Goal: Task Accomplishment & Management: Use online tool/utility

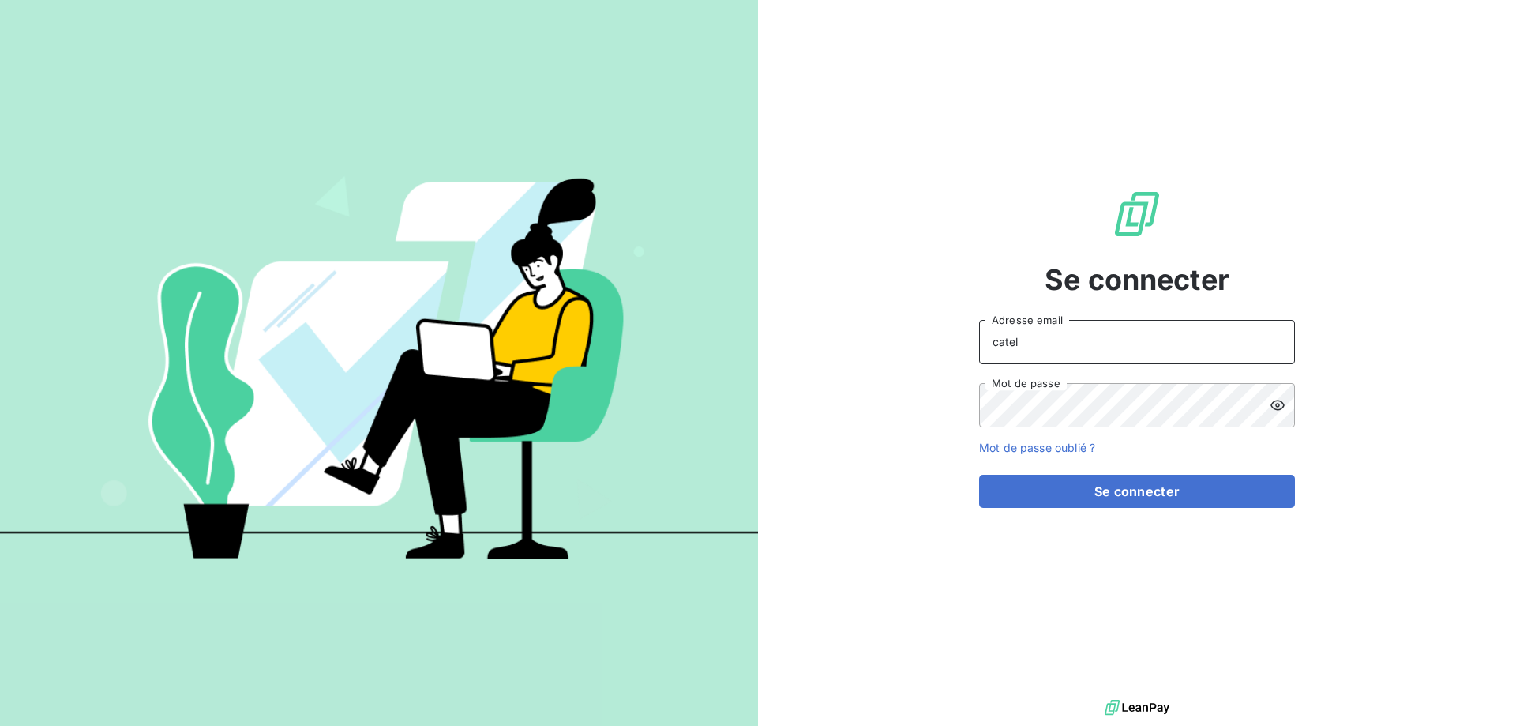
drag, startPoint x: 1024, startPoint y: 343, endPoint x: 846, endPoint y: 336, distance: 177.8
click at [920, 342] on div "Se connecter catel Adresse email Mot de passe Mot de passe oublié ? Se connecter" at bounding box center [1137, 348] width 758 height 696
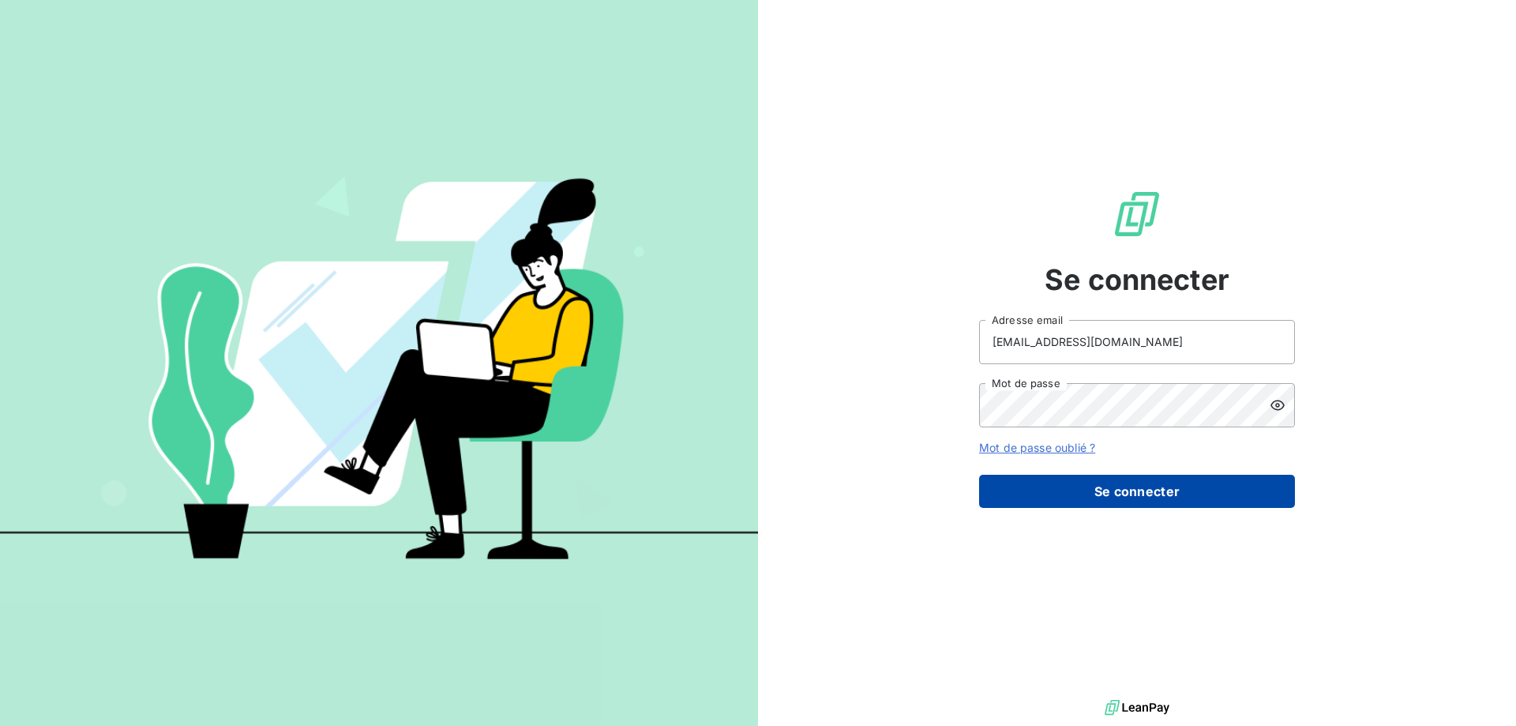
click at [1137, 485] on button "Se connecter" at bounding box center [1137, 490] width 316 height 33
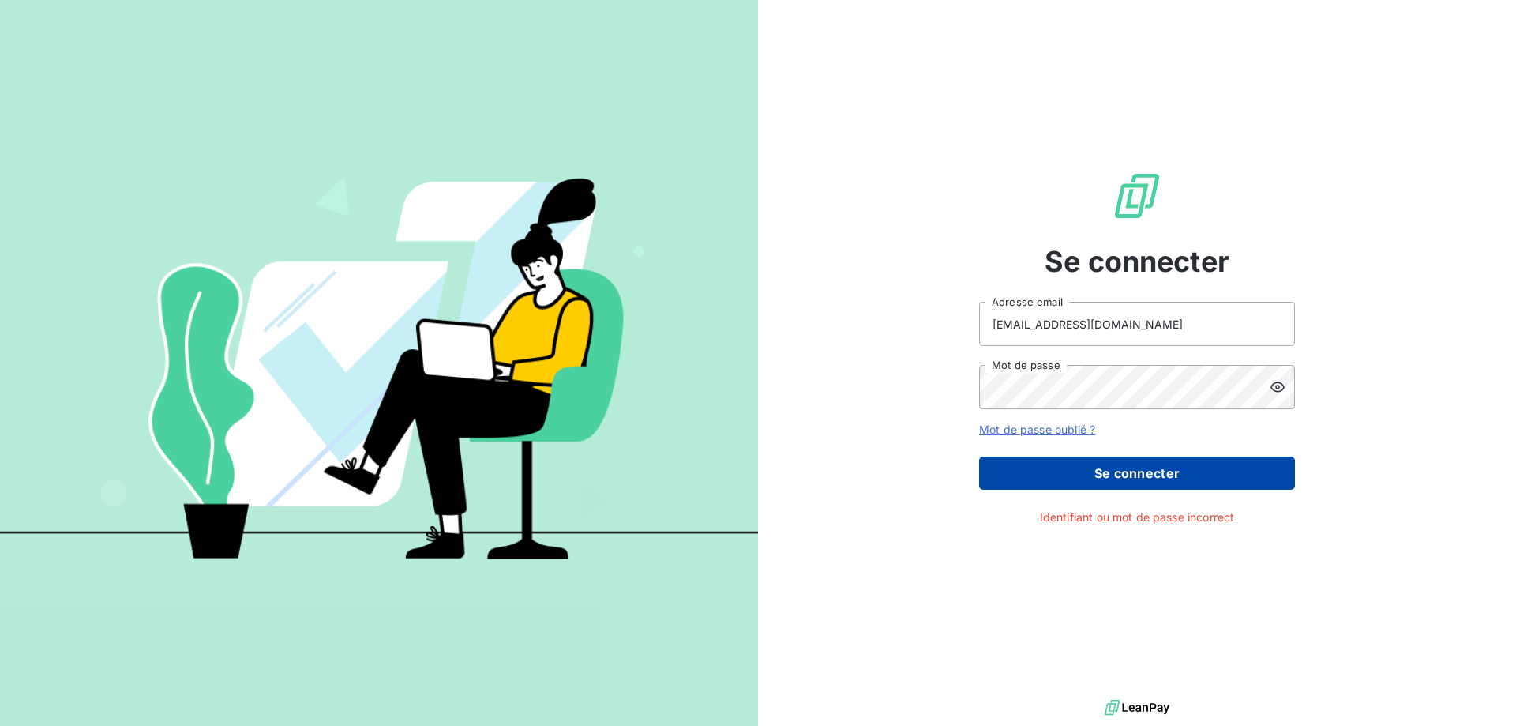
click at [1125, 470] on button "Se connecter" at bounding box center [1137, 472] width 316 height 33
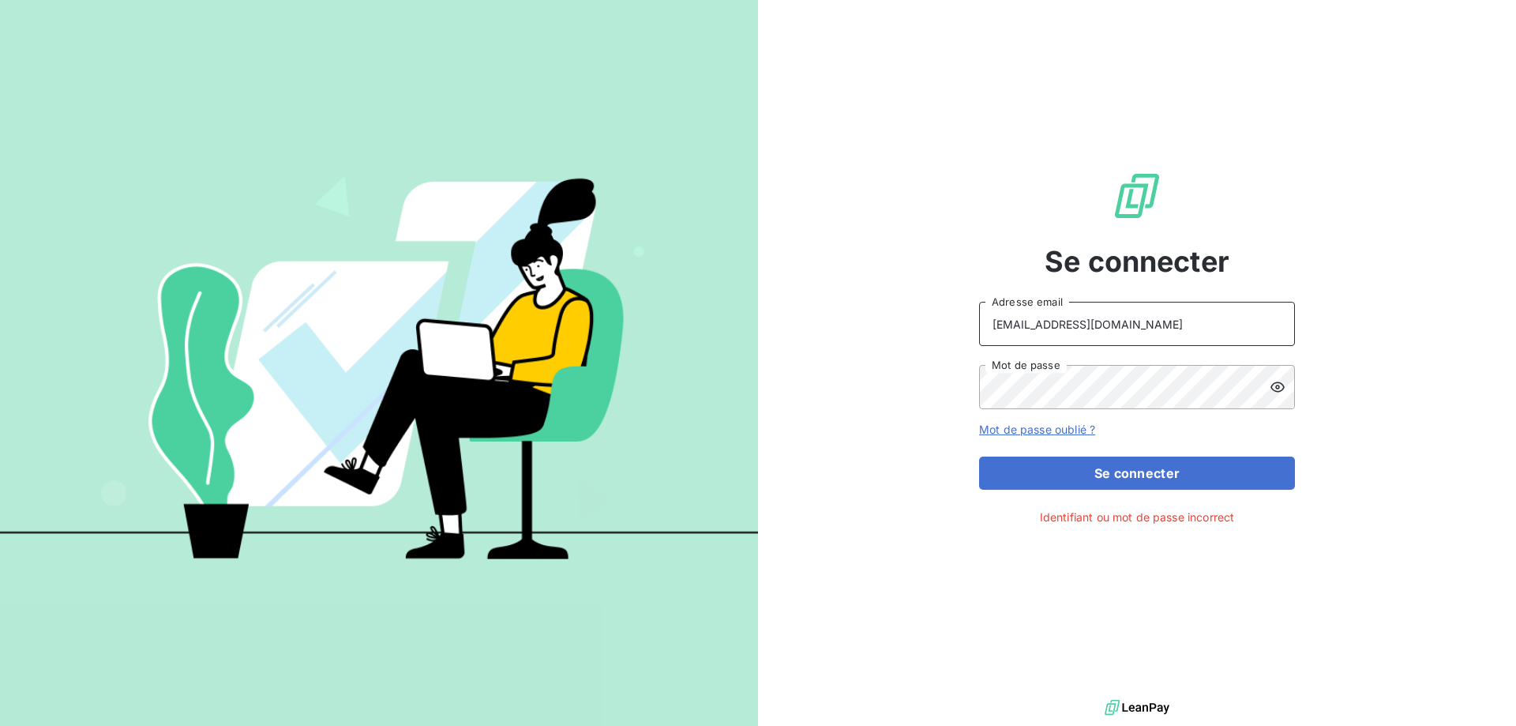
drag, startPoint x: 1052, startPoint y: 322, endPoint x: 439, endPoint y: 277, distance: 615.0
click at [636, 311] on div "Se connecter [EMAIL_ADDRESS][DOMAIN_NAME] Adresse email Mot de passe Mot de pas…" at bounding box center [758, 363] width 1516 height 726
type input "C"
type input "[PERSON_NAME][EMAIL_ADDRESS][DOMAIN_NAME]"
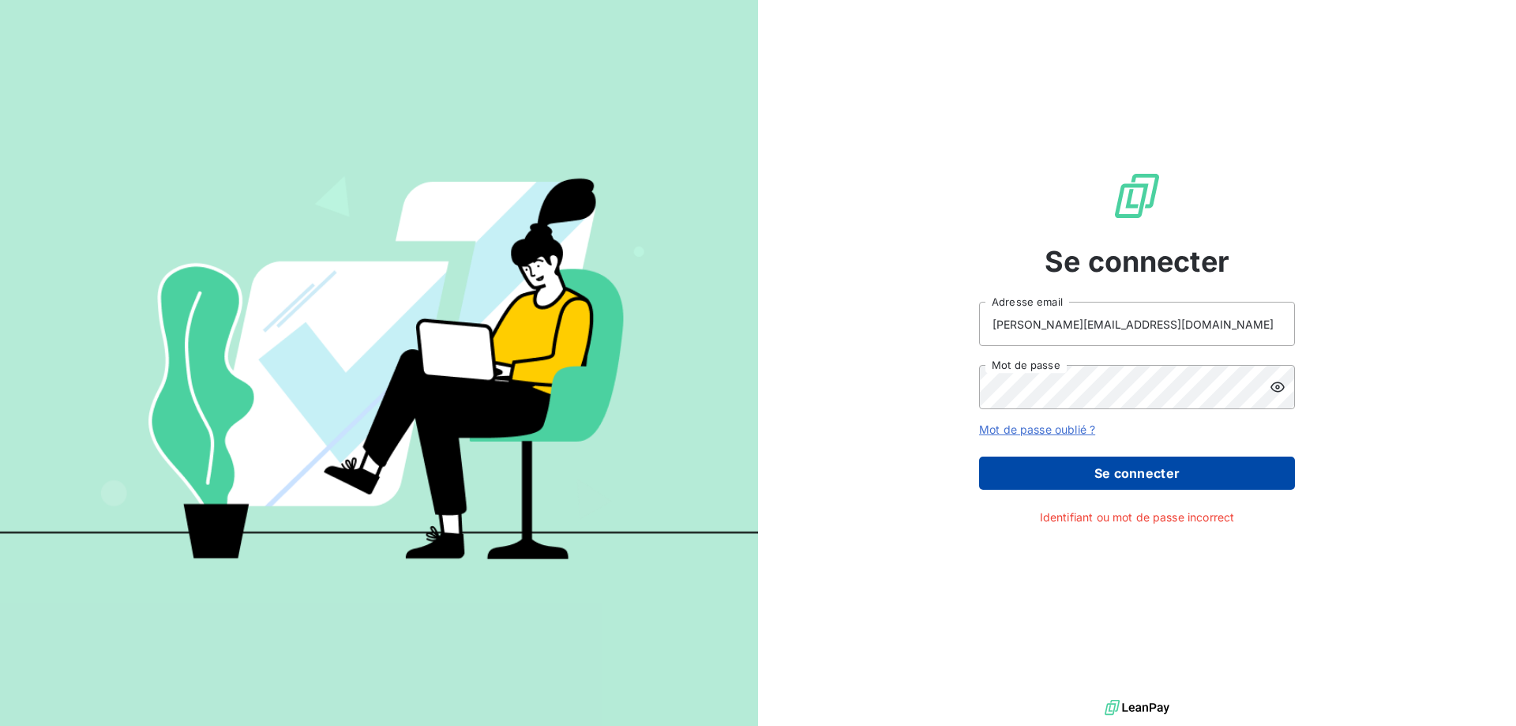
click at [1119, 466] on button "Se connecter" at bounding box center [1137, 472] width 316 height 33
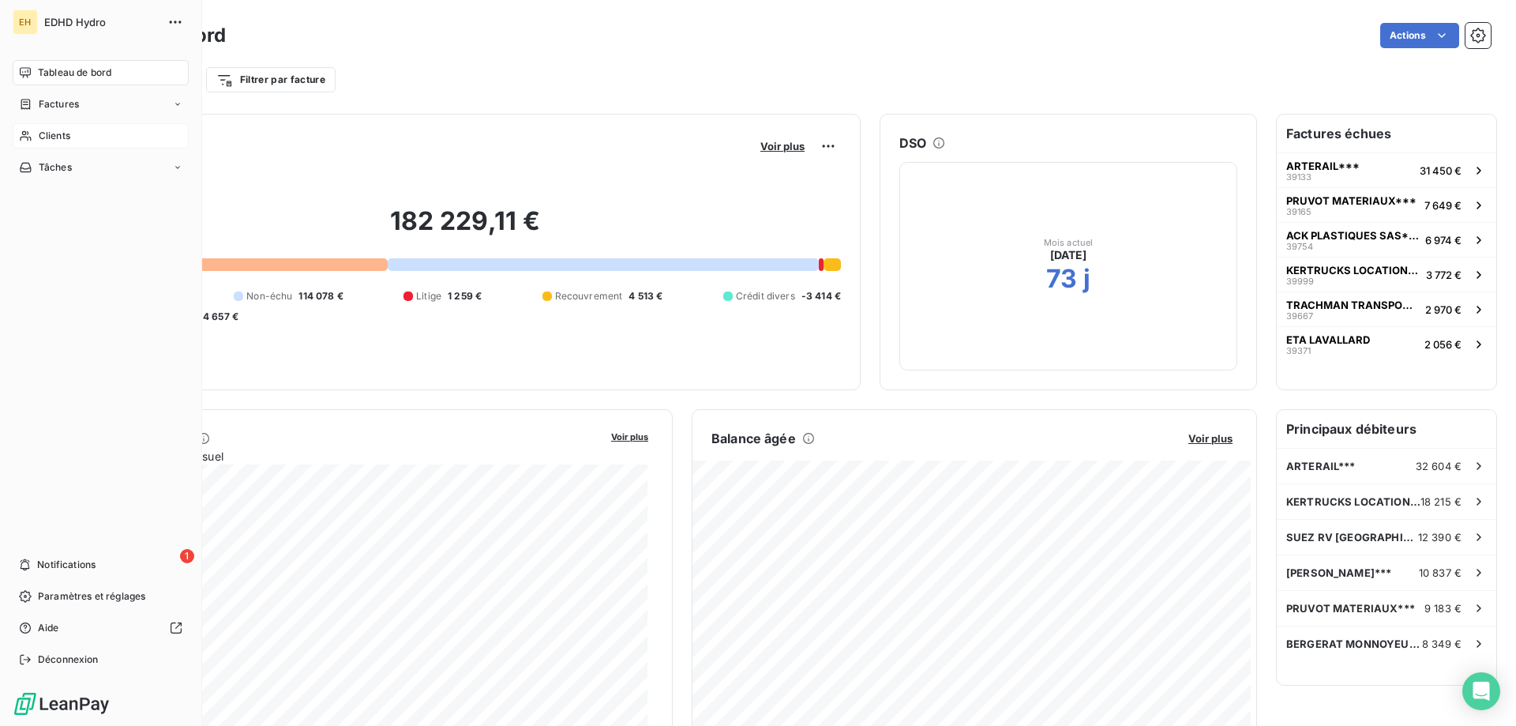
click at [69, 130] on span "Clients" at bounding box center [55, 136] width 32 height 14
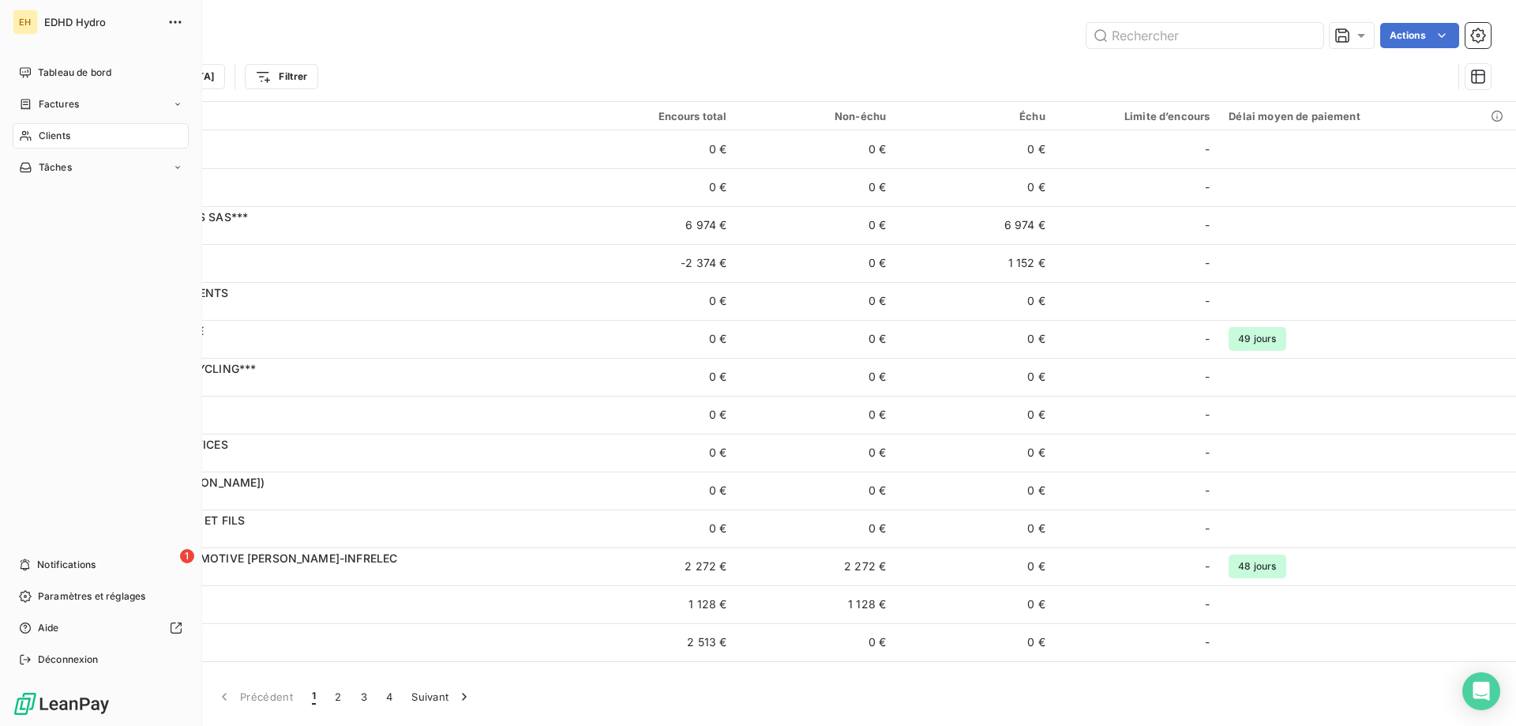
click at [58, 134] on span "Clients" at bounding box center [55, 136] width 32 height 14
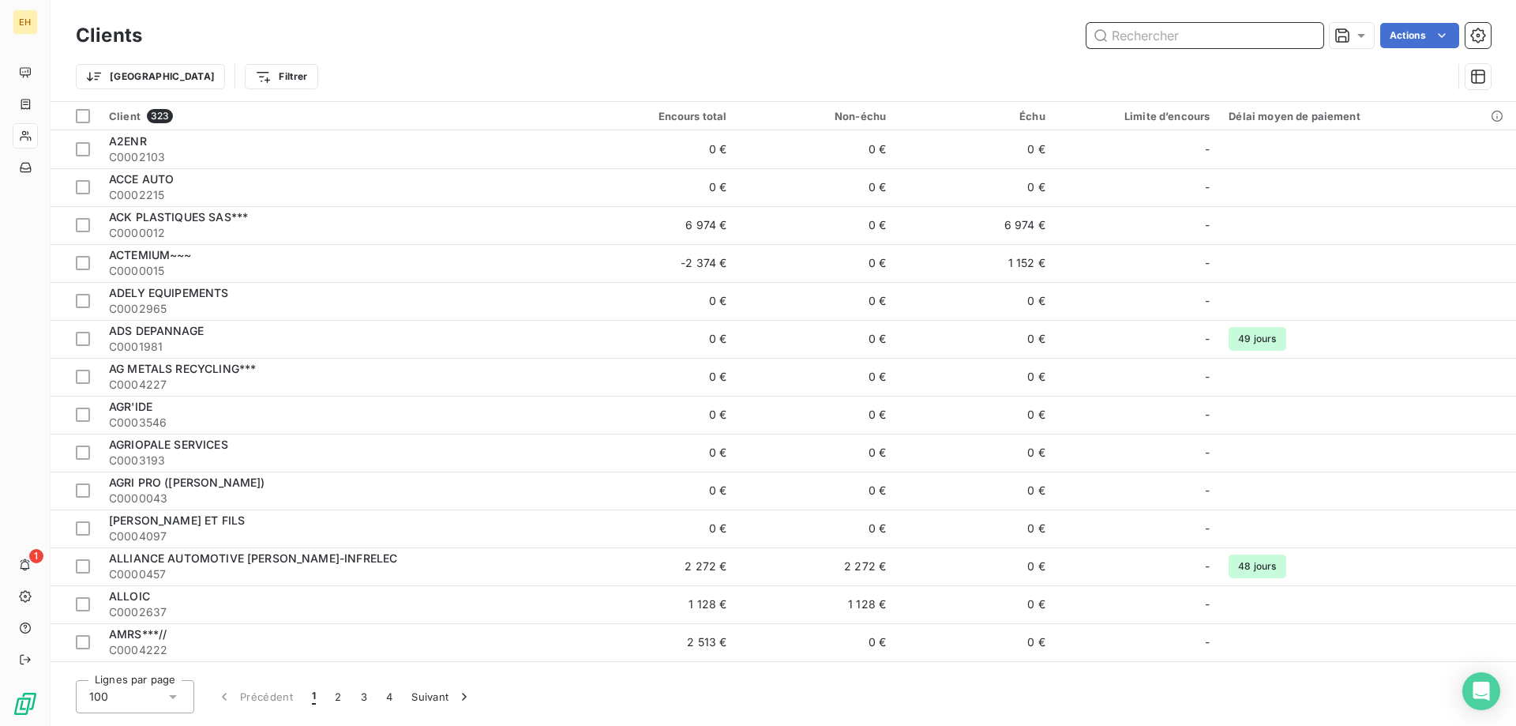
click at [1125, 27] on input "text" at bounding box center [1204, 35] width 237 height 25
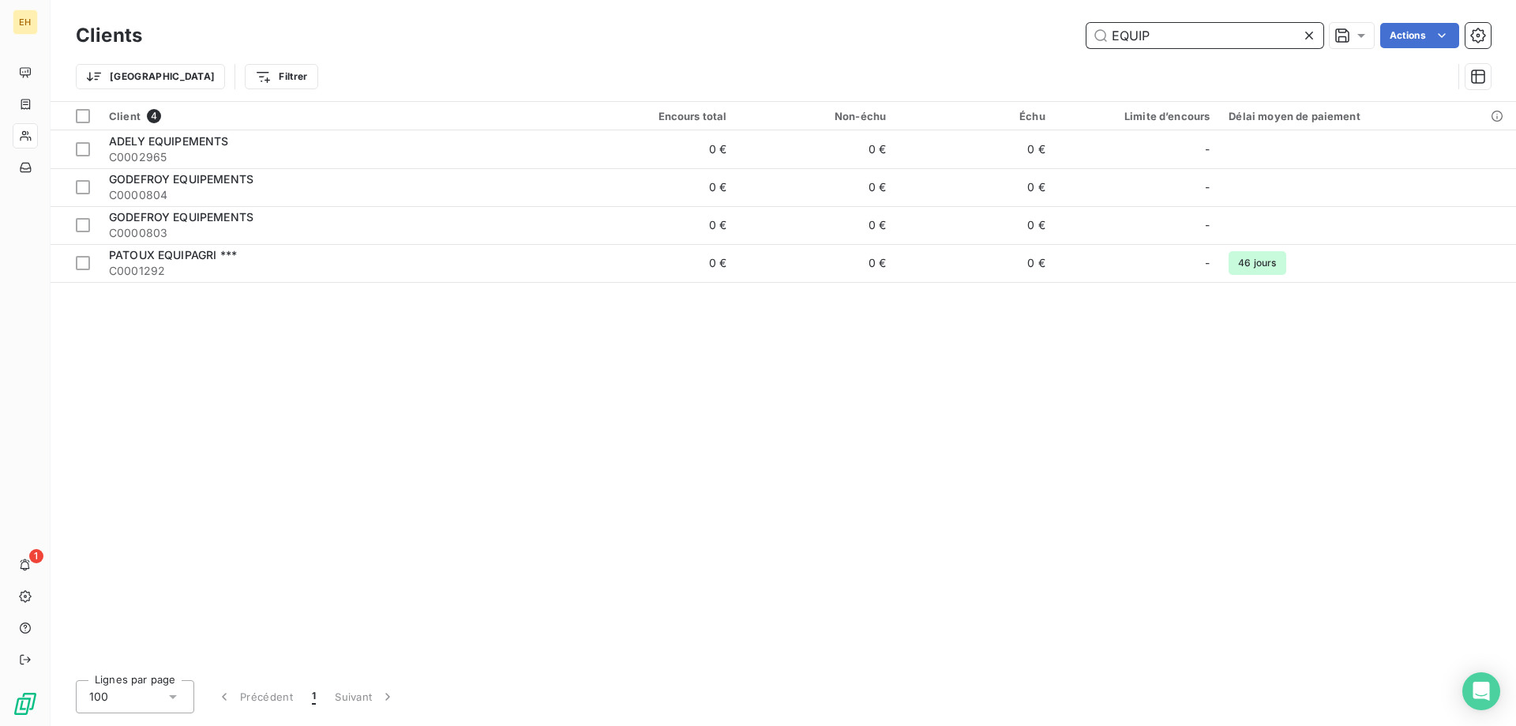
drag, startPoint x: 1167, startPoint y: 38, endPoint x: 931, endPoint y: 40, distance: 236.1
click at [1129, 37] on input "EQUIP" at bounding box center [1204, 35] width 237 height 25
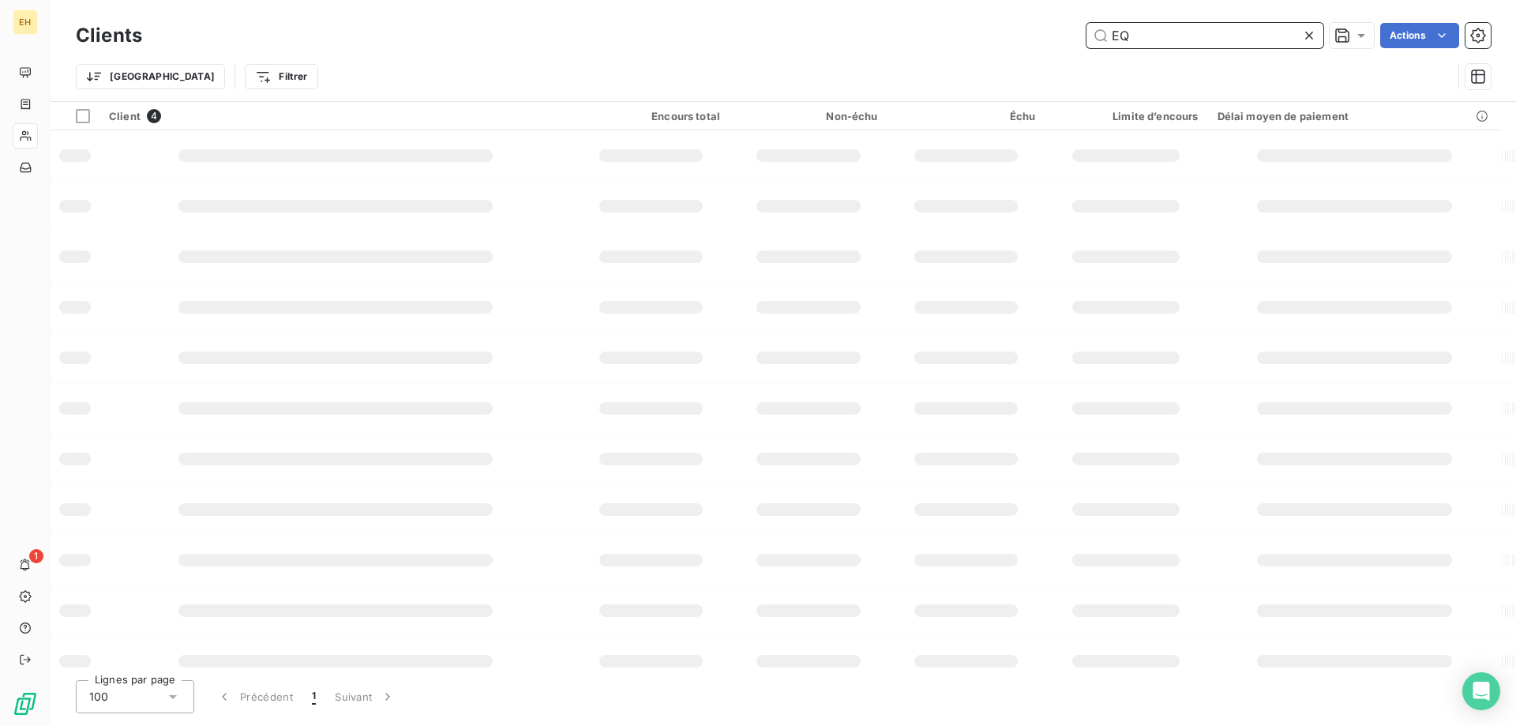
type input "E"
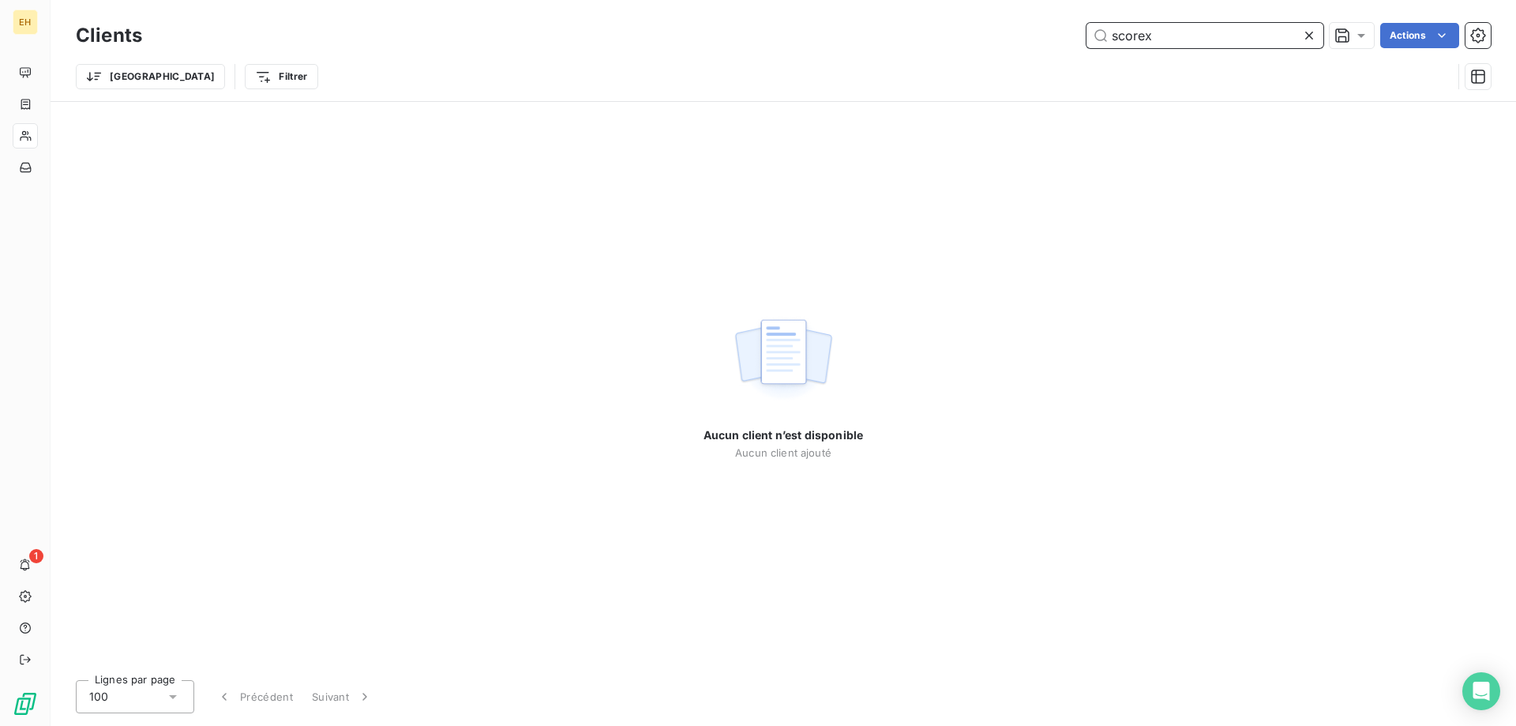
type input "scorex"
